Goal: Task Accomplishment & Management: Manage account settings

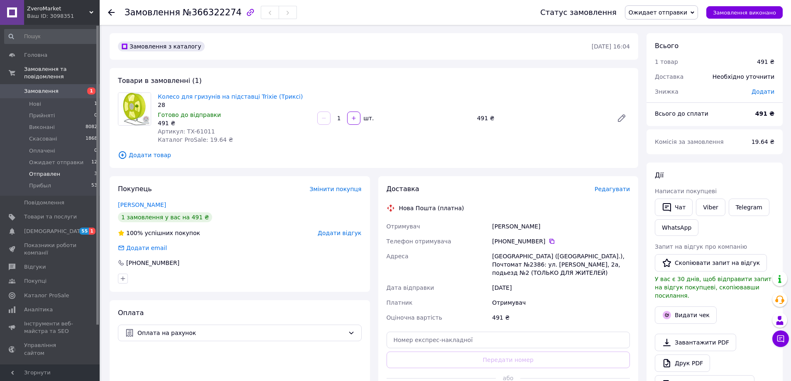
click at [45, 171] on span "Отправлен" at bounding box center [44, 174] width 31 height 7
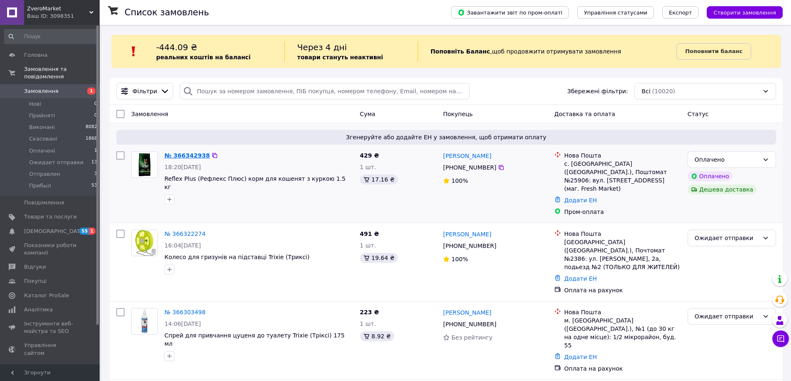
click at [193, 158] on link "№ 366342938" at bounding box center [186, 155] width 45 height 7
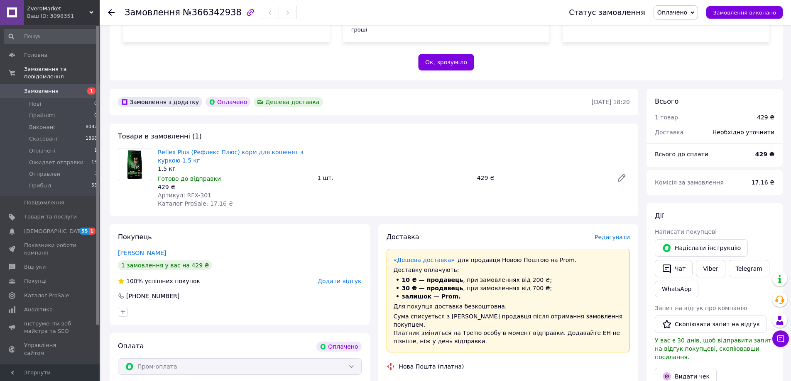
scroll to position [208, 0]
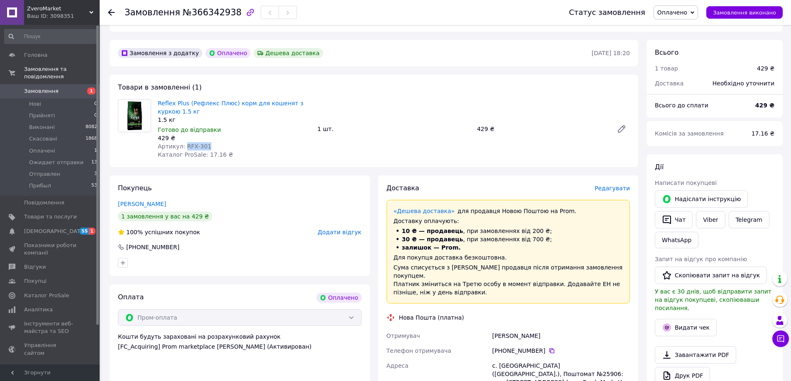
drag, startPoint x: 203, startPoint y: 139, endPoint x: 183, endPoint y: 139, distance: 19.1
click at [183, 143] on span "Артикул: RFX-301" at bounding box center [185, 146] width 54 height 7
copy span "RFX-301"
click at [46, 171] on span "Отправлен" at bounding box center [44, 174] width 31 height 7
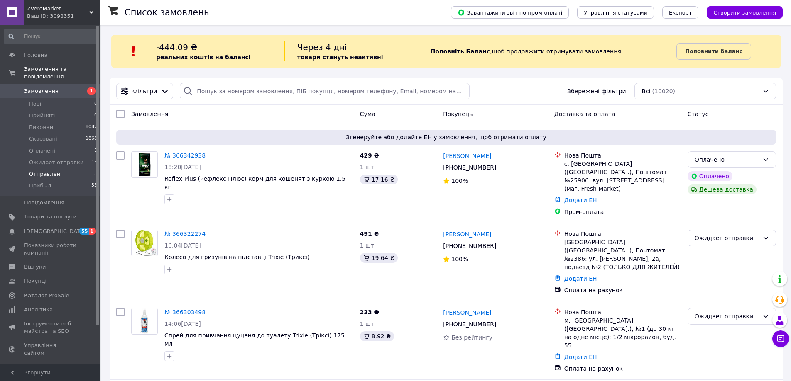
click at [50, 171] on span "Отправлен" at bounding box center [44, 174] width 31 height 7
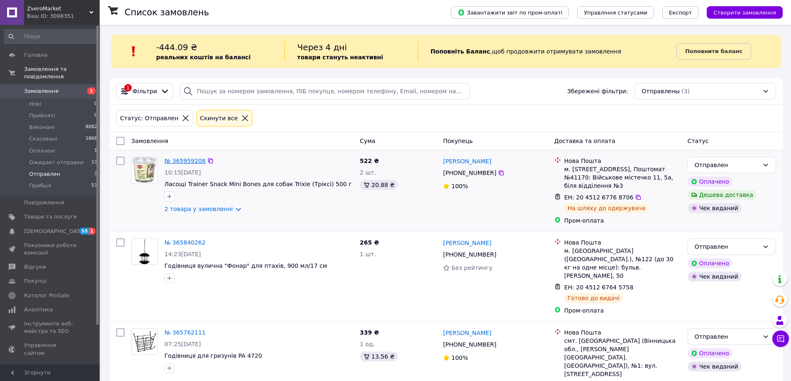
click at [190, 158] on link "№ 365959208" at bounding box center [184, 161] width 41 height 7
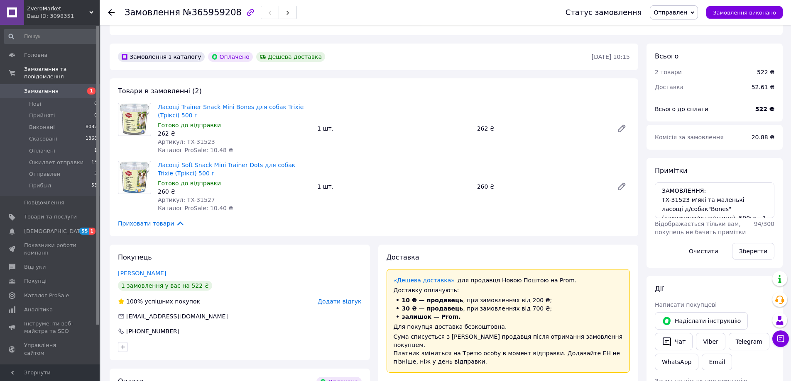
scroll to position [208, 0]
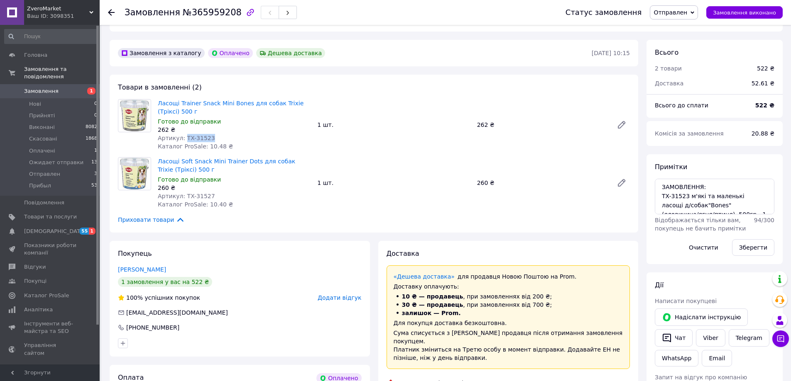
drag, startPoint x: 208, startPoint y: 129, endPoint x: 183, endPoint y: 128, distance: 25.7
click at [183, 134] on div "Артикул: TX-31523" at bounding box center [234, 138] width 153 height 8
copy span "TX-31523"
drag, startPoint x: 701, startPoint y: 12, endPoint x: 697, endPoint y: 20, distance: 8.0
click at [694, 12] on icon at bounding box center [692, 13] width 4 height 4
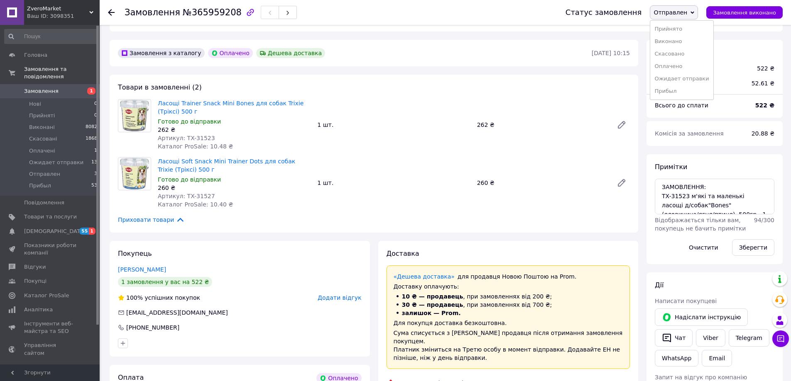
click at [690, 89] on li "Прибыл" at bounding box center [681, 91] width 63 height 12
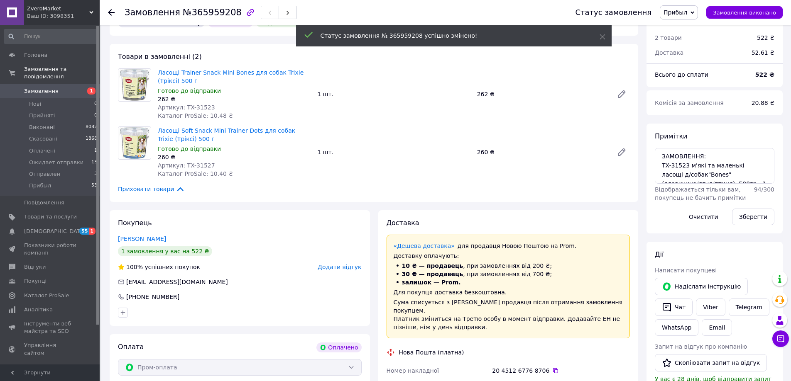
scroll to position [374, 0]
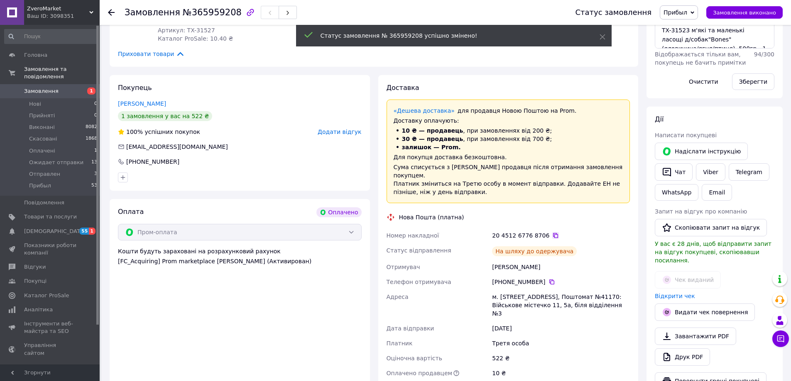
click at [553, 233] on icon at bounding box center [555, 235] width 5 height 5
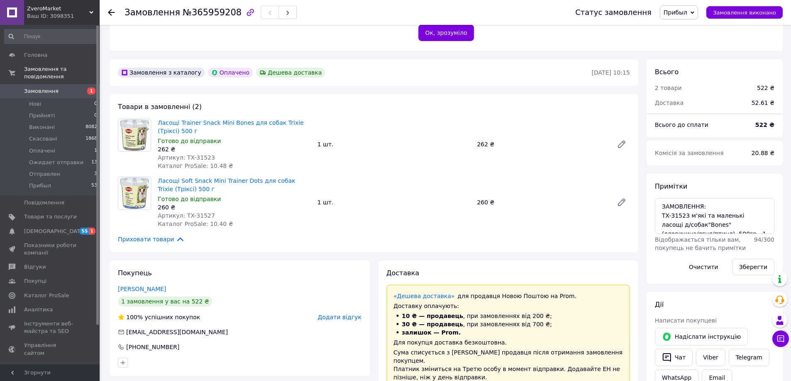
scroll to position [166, 0]
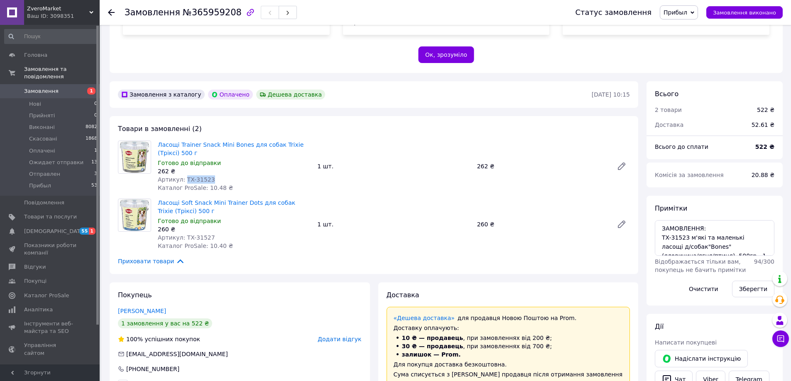
drag, startPoint x: 206, startPoint y: 171, endPoint x: 182, endPoint y: 171, distance: 24.5
click at [182, 176] on span "Артикул: TX-31523" at bounding box center [186, 179] width 57 height 7
copy span "TX-31523"
drag, startPoint x: 208, startPoint y: 230, endPoint x: 183, endPoint y: 229, distance: 25.7
click at [183, 234] on div "Артикул: TX-31527" at bounding box center [234, 238] width 153 height 8
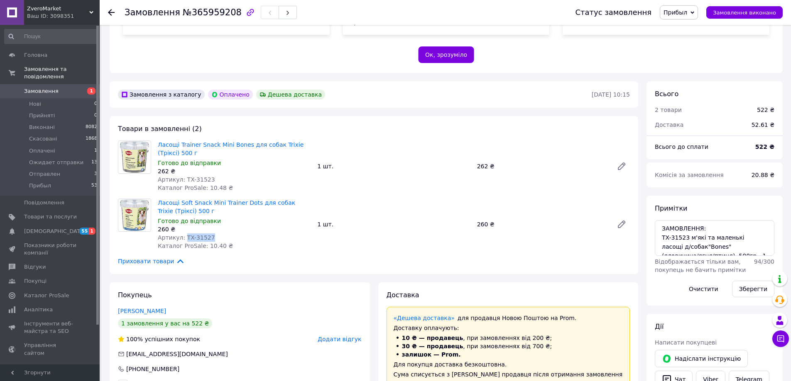
copy span "TX-31527"
click at [51, 171] on span "Отправлен" at bounding box center [44, 174] width 31 height 7
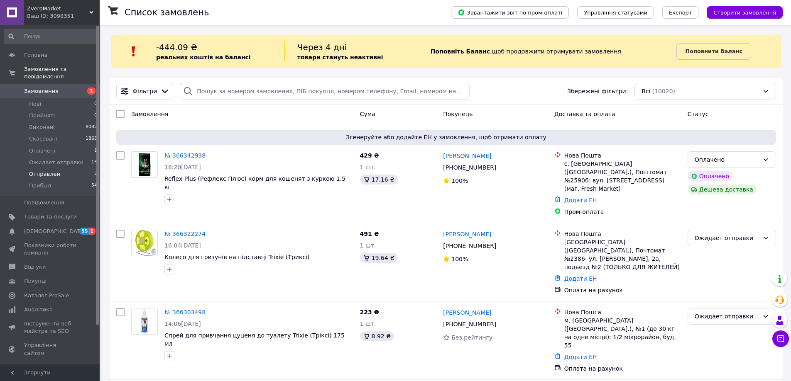
click at [47, 171] on span "Отправлен" at bounding box center [44, 174] width 31 height 7
